Goal: Use online tool/utility: Utilize a website feature to perform a specific function

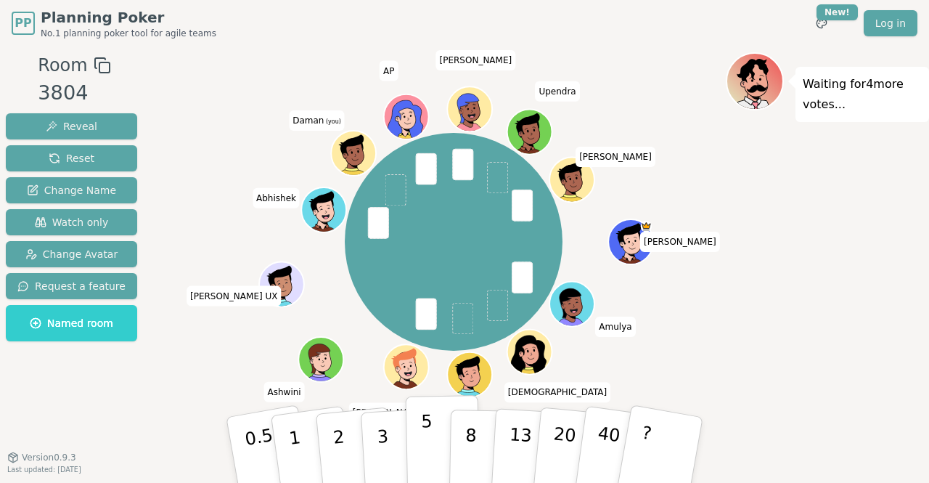
click at [426, 438] on p "5" at bounding box center [427, 450] width 12 height 78
click at [427, 468] on p "5" at bounding box center [427, 450] width 12 height 78
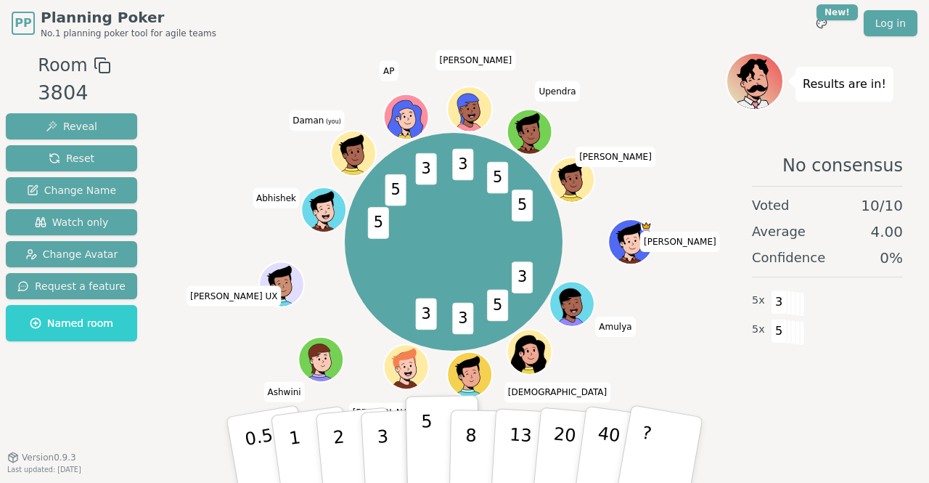
click at [437, 435] on button "5" at bounding box center [443, 450] width 75 height 110
click at [372, 440] on button "3" at bounding box center [399, 449] width 79 height 113
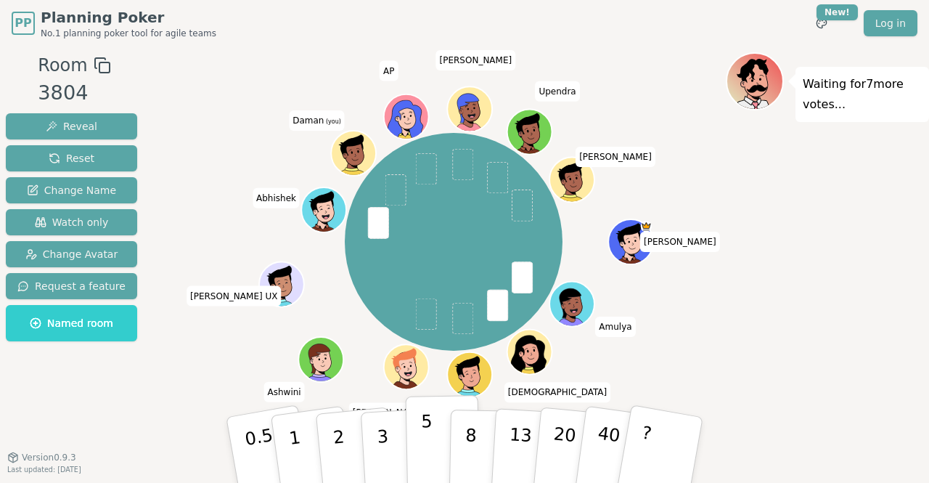
click at [415, 440] on button "5" at bounding box center [443, 450] width 75 height 110
click at [462, 440] on button "8" at bounding box center [486, 450] width 75 height 110
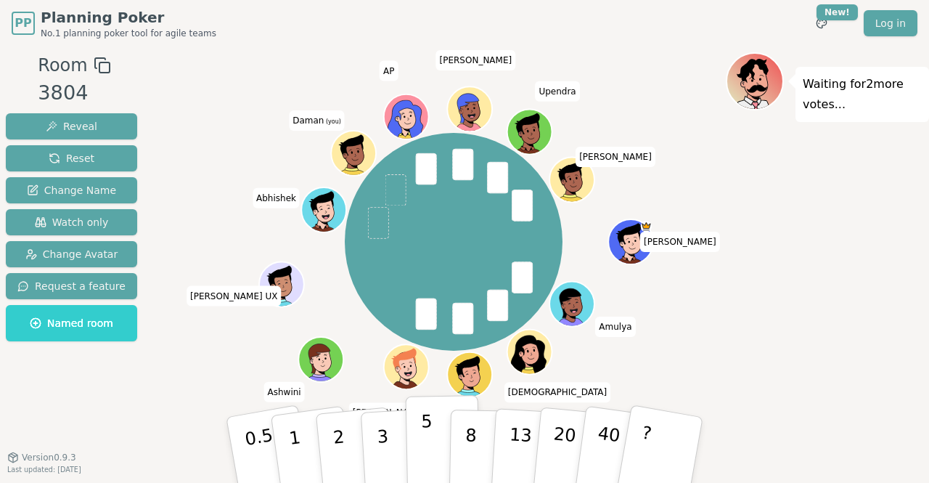
click at [429, 439] on p "5" at bounding box center [427, 450] width 12 height 78
click at [309, 446] on button "1" at bounding box center [311, 450] width 86 height 118
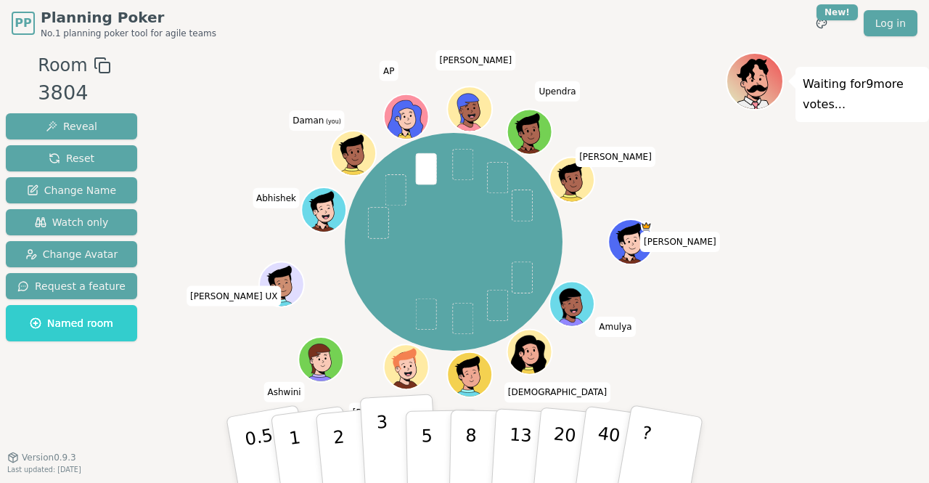
click at [382, 446] on p "3" at bounding box center [384, 450] width 16 height 79
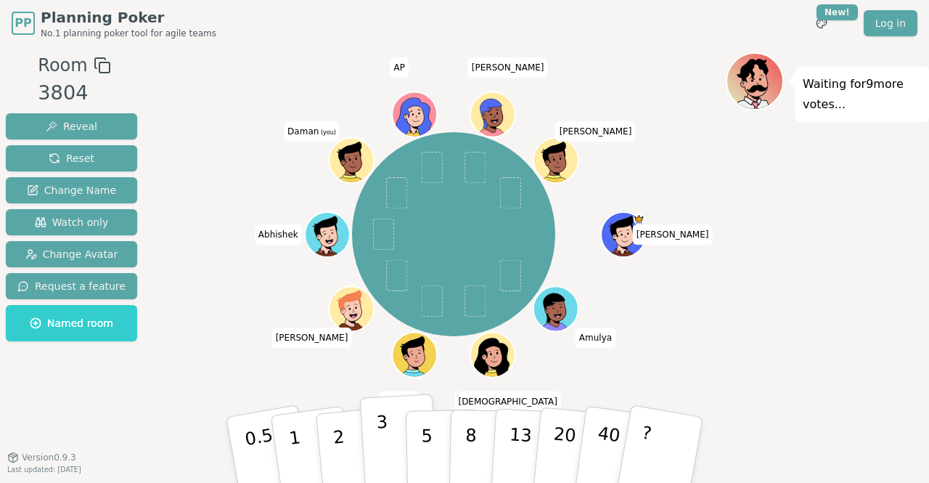
click at [383, 455] on p "3" at bounding box center [384, 450] width 16 height 79
